Goal: Transaction & Acquisition: Purchase product/service

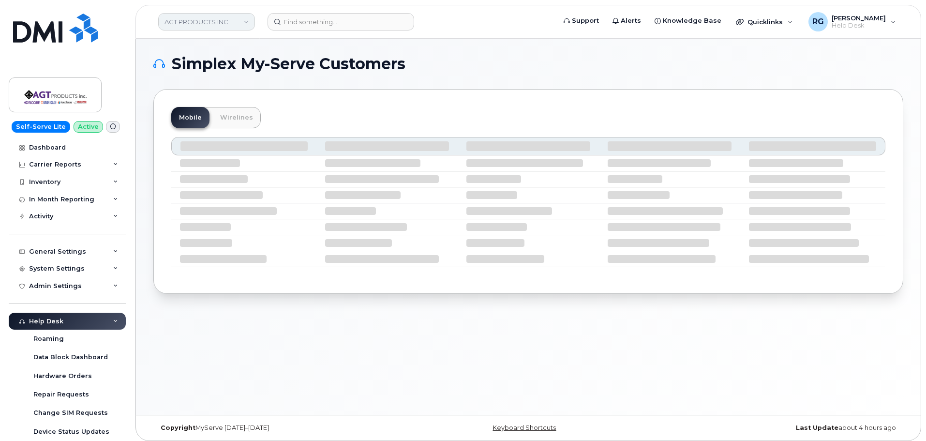
click at [197, 23] on link "AGT PRODUCTS INC" at bounding box center [206, 21] width 97 height 17
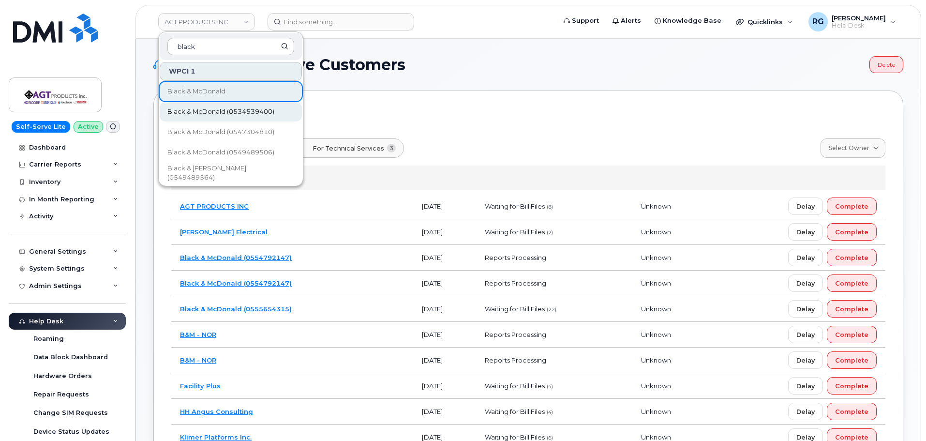
type input "black"
click at [212, 108] on span "Black & McDonald (0534539400)" at bounding box center [220, 112] width 107 height 10
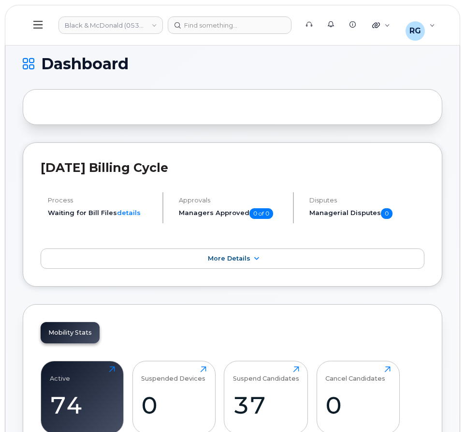
click at [31, 31] on button at bounding box center [38, 25] width 31 height 28
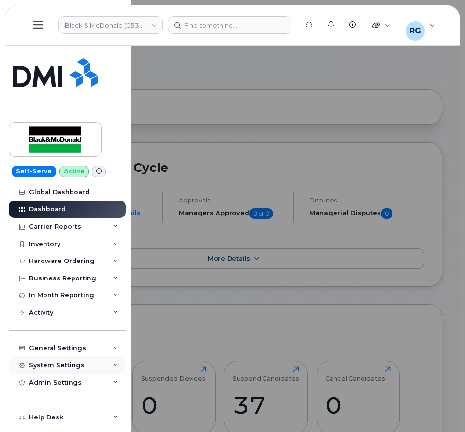
click at [70, 365] on div "System Settings" at bounding box center [57, 365] width 56 height 8
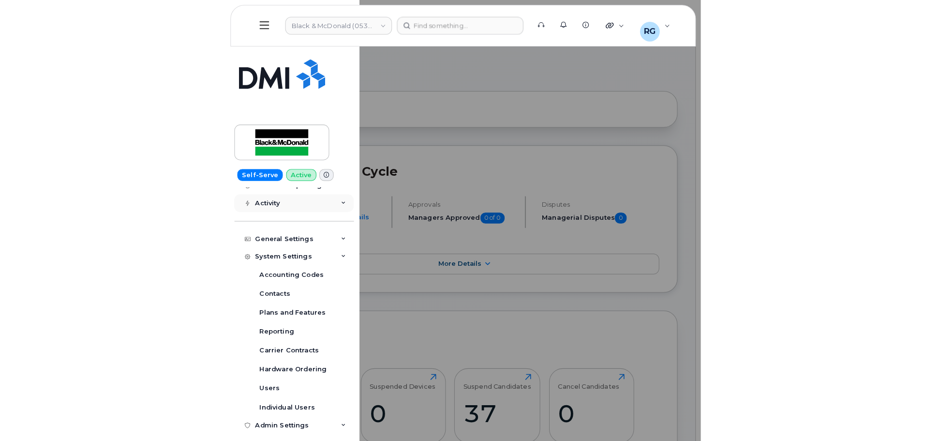
scroll to position [121, 0]
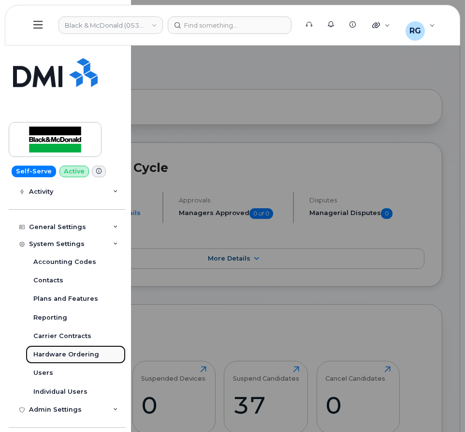
click at [69, 354] on div "Hardware Ordering" at bounding box center [66, 354] width 66 height 9
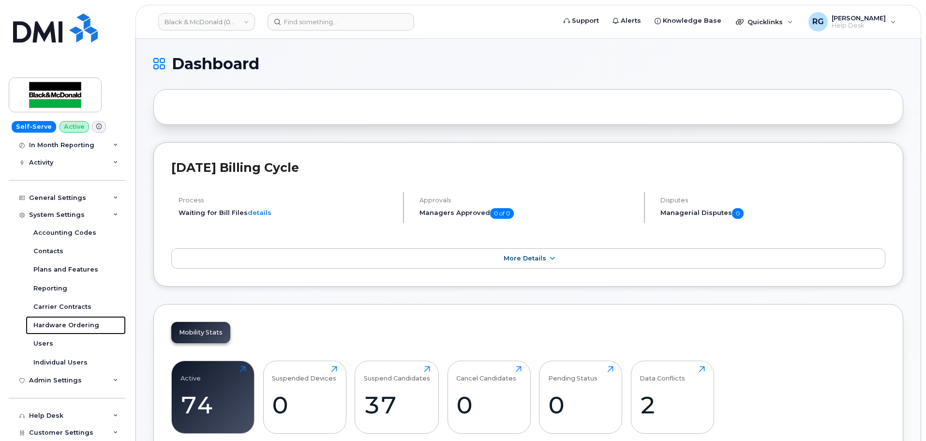
scroll to position [105, 0]
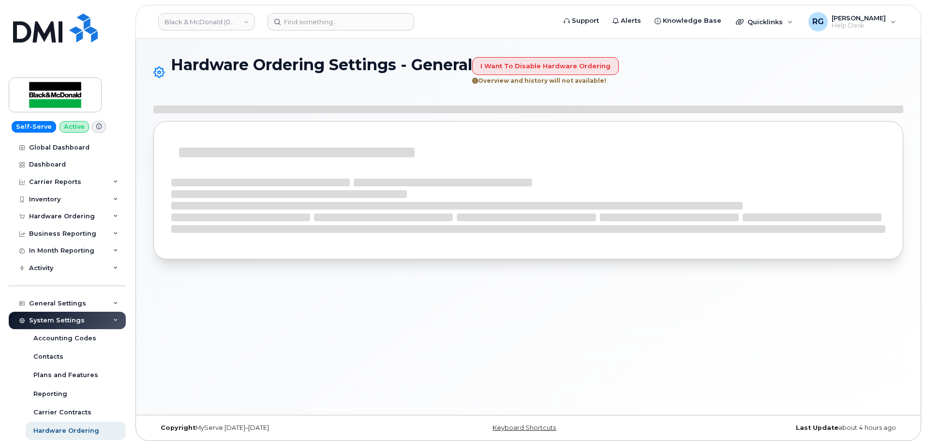
select select "admins"
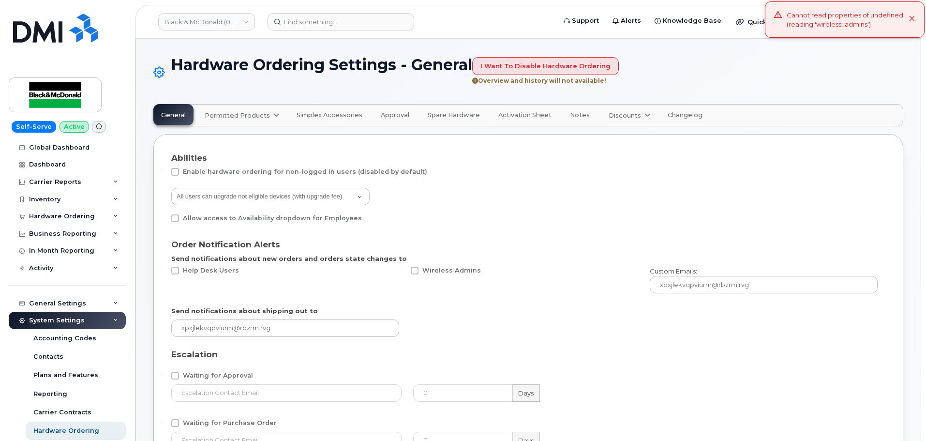
click at [242, 115] on span "Permitted Products" at bounding box center [237, 115] width 65 height 9
click at [239, 136] on div "Bell available" at bounding box center [243, 139] width 73 height 12
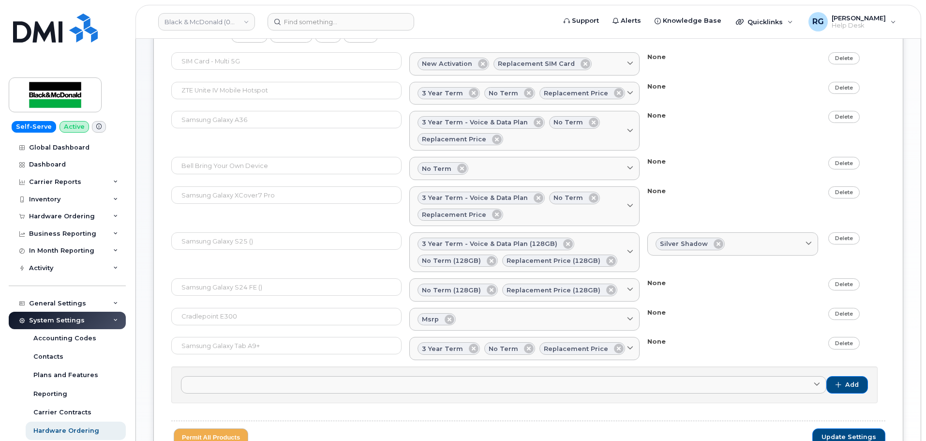
scroll to position [141, 0]
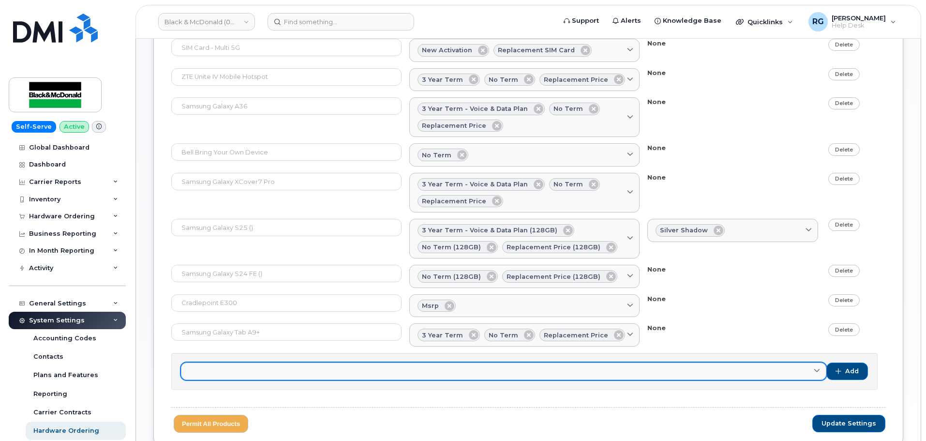
click at [247, 372] on link at bounding box center [503, 370] width 645 height 17
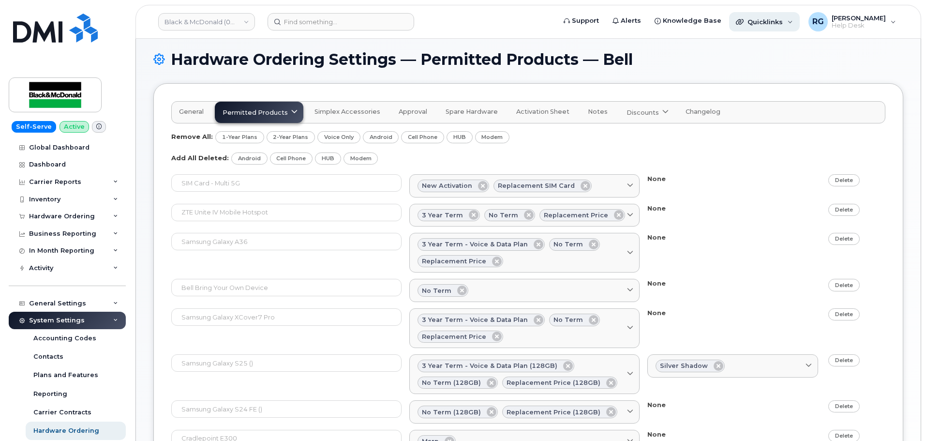
scroll to position [0, 0]
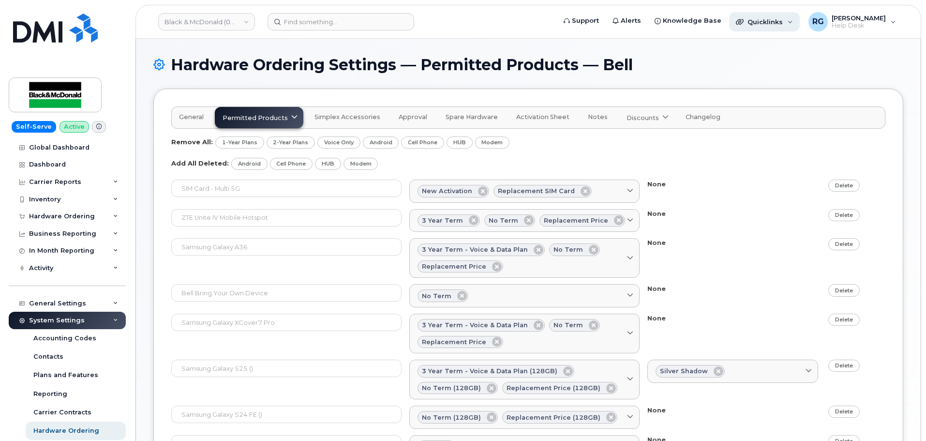
click at [775, 20] on span "Quicklinks" at bounding box center [764, 22] width 35 height 8
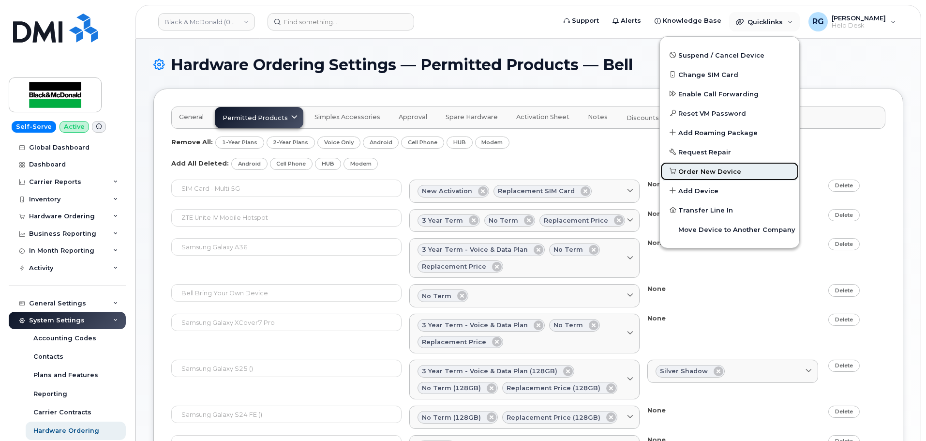
click at [721, 169] on span "Order New Device" at bounding box center [709, 172] width 63 height 10
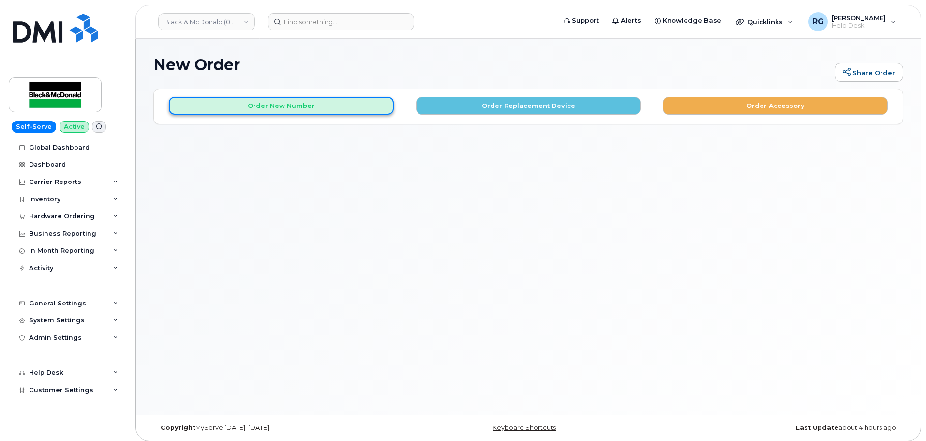
click at [341, 104] on button "Order New Number" at bounding box center [281, 106] width 225 height 18
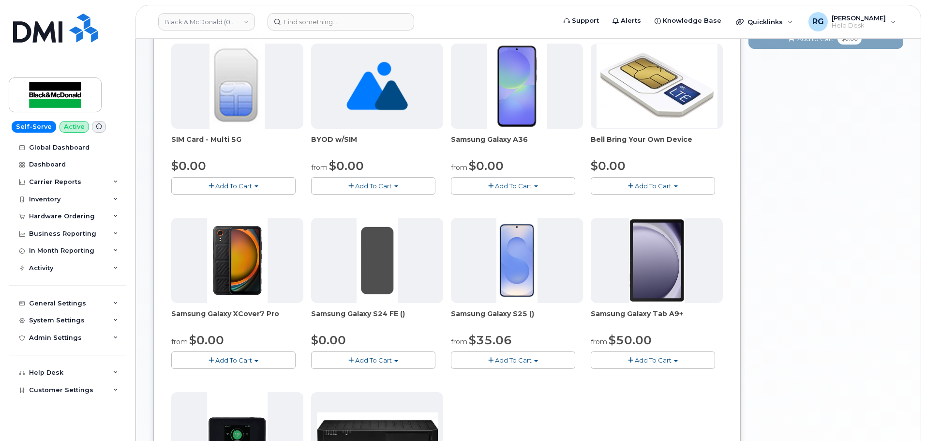
scroll to position [157, 0]
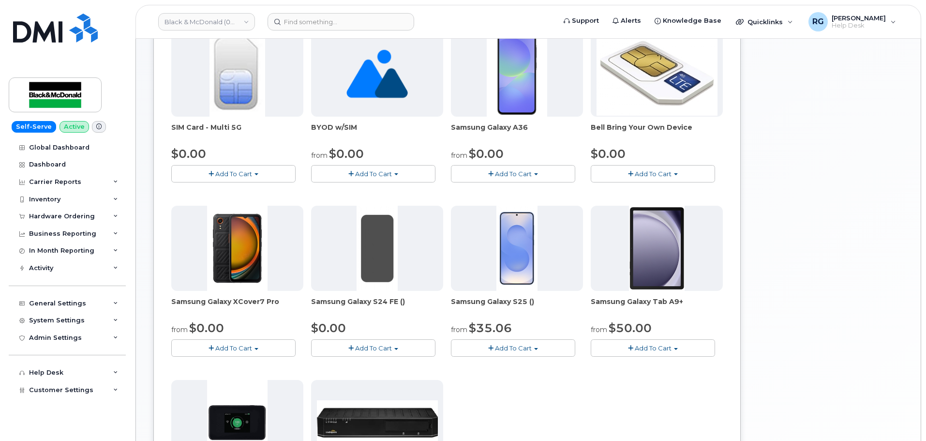
click at [407, 346] on button "Add To Cart" at bounding box center [373, 347] width 124 height 17
click at [537, 380] on div "SIM Card - Multi 5G $0.00 Add To Cart $0.00 - New Activation BYOD w/SIM from $0…" at bounding box center [447, 288] width 552 height 515
click at [395, 348] on span "button" at bounding box center [396, 349] width 4 height 2
click at [390, 367] on link "$0.00 - no term (128GB)" at bounding box center [362, 366] width 97 height 12
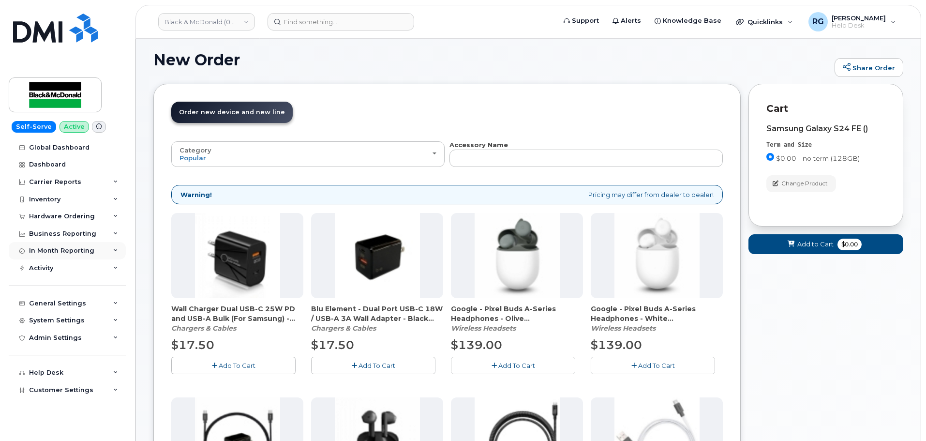
scroll to position [5, 0]
